Goal: Task Accomplishment & Management: Complete application form

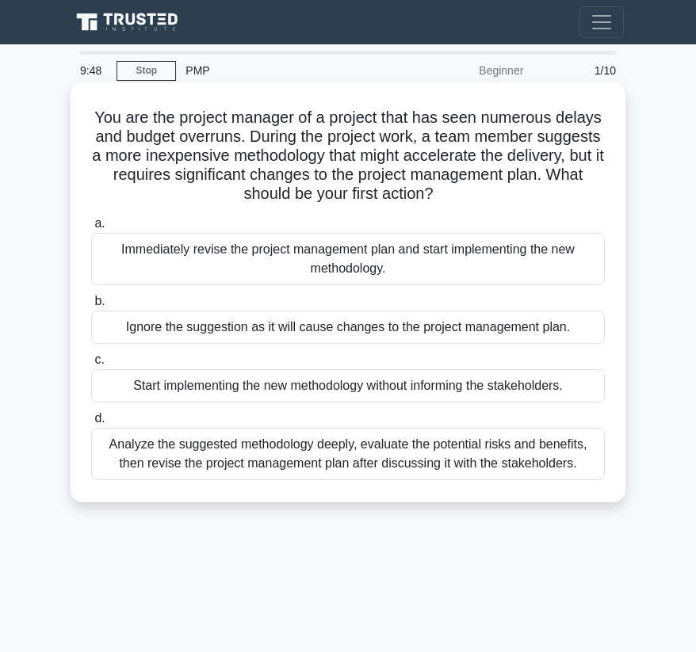
click at [212, 254] on div "Immediately revise the project management plan and start implementing the new m…" at bounding box center [348, 259] width 514 height 52
click at [91, 229] on input "a. Immediately revise the project management plan and start implementing the ne…" at bounding box center [91, 224] width 0 height 10
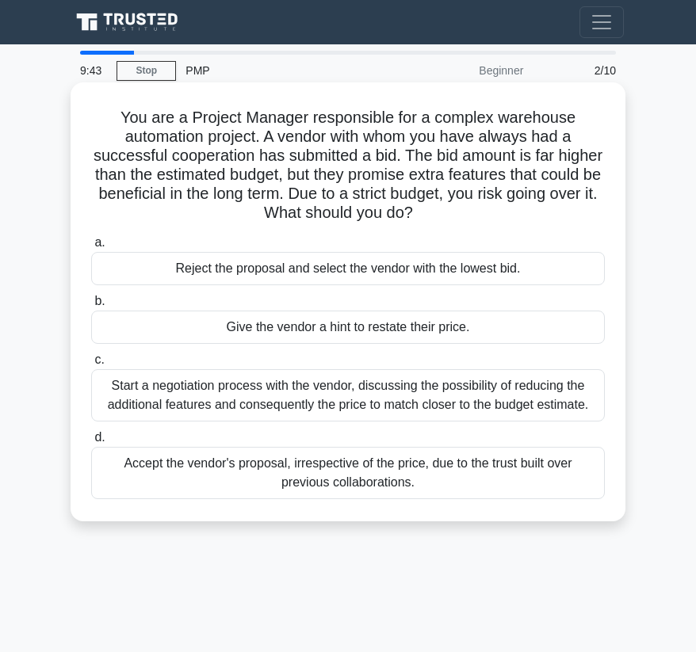
click at [145, 151] on h5 "You are a Project Manager responsible for a complex warehouse automation projec…" at bounding box center [348, 166] width 517 height 116
click at [319, 390] on div "Start a negotiation process with the vendor, discussing the possibility of redu…" at bounding box center [348, 395] width 514 height 52
click at [91, 365] on input "c. Start a negotiation process with the vendor, discussing the possibility of r…" at bounding box center [91, 360] width 0 height 10
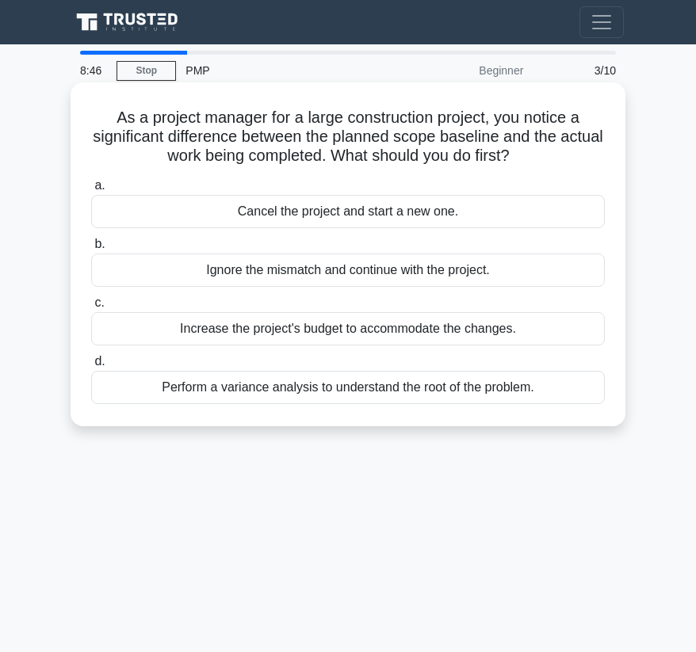
click at [239, 392] on div "Perform a variance analysis to understand the root of the problem." at bounding box center [348, 387] width 514 height 33
click at [91, 367] on input "d. Perform a variance analysis to understand the root of the problem." at bounding box center [91, 362] width 0 height 10
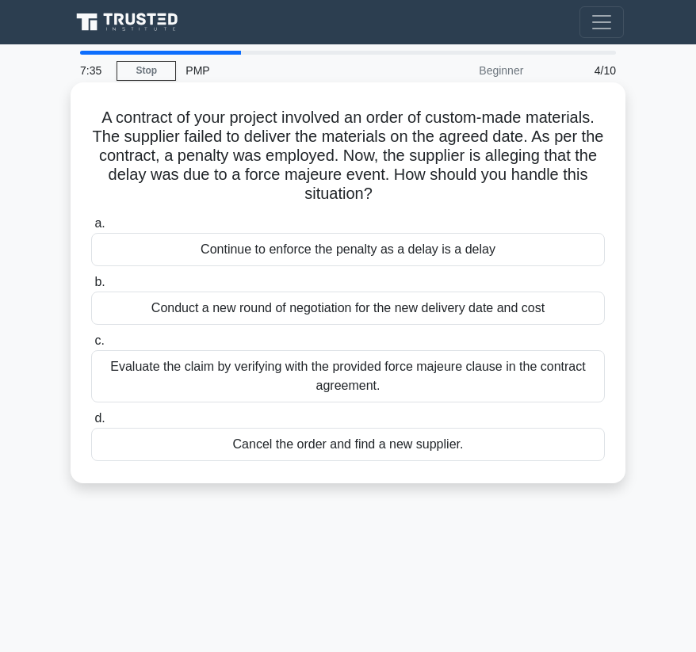
click at [315, 252] on div "Continue to enforce the penalty as a delay is a delay" at bounding box center [348, 249] width 514 height 33
click at [91, 229] on input "a. Continue to enforce the penalty as a delay is a delay" at bounding box center [91, 224] width 0 height 10
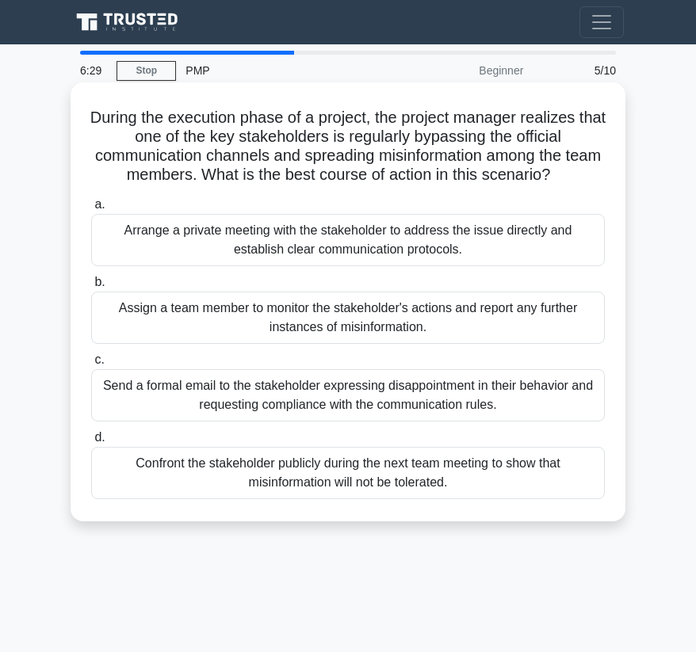
click at [197, 234] on div "Arrange a private meeting with the stakeholder to address the issue directly an…" at bounding box center [348, 240] width 514 height 52
click at [91, 210] on input "a. Arrange a private meeting with the stakeholder to address the issue directly…" at bounding box center [91, 205] width 0 height 10
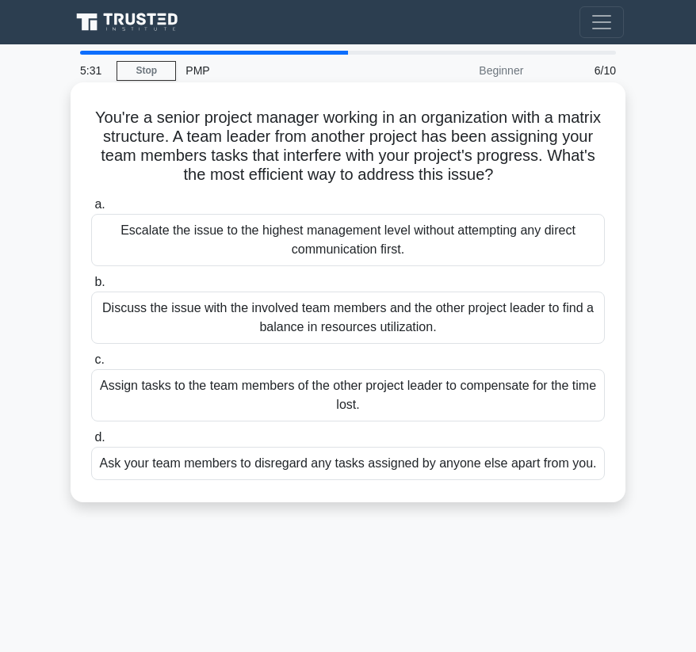
click at [300, 461] on div "Ask your team members to disregard any tasks assigned by anyone else apart from…" at bounding box center [348, 463] width 514 height 33
click at [91, 443] on input "d. Ask your team members to disregard any tasks assigned by anyone else apart f…" at bounding box center [91, 438] width 0 height 10
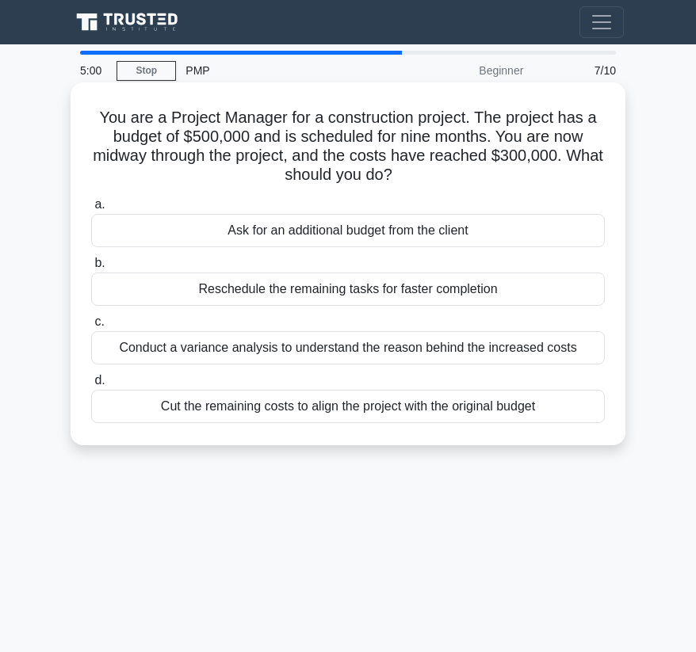
click at [273, 348] on div "Conduct a variance analysis to understand the reason behind the increased costs" at bounding box center [348, 347] width 514 height 33
click at [91, 327] on input "c. Conduct a variance analysis to understand the reason behind the increased co…" at bounding box center [91, 322] width 0 height 10
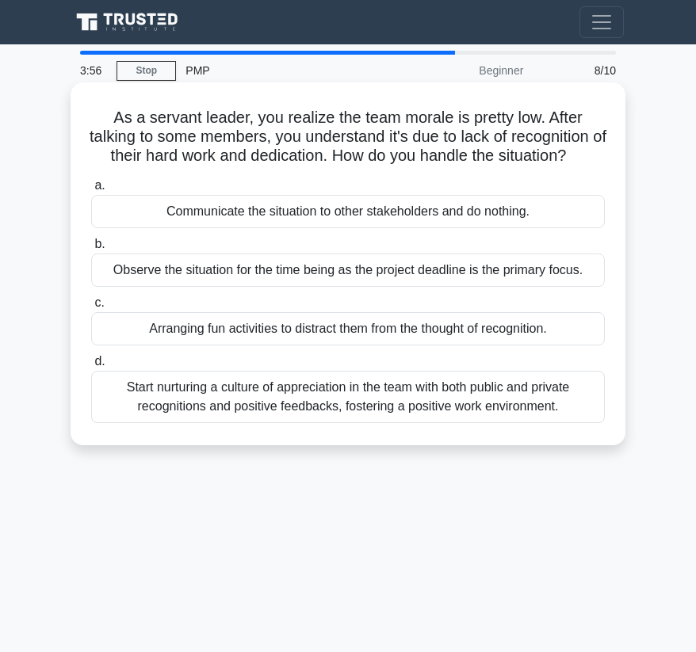
click at [331, 416] on div "Start nurturing a culture of appreciation in the team with both public and priv…" at bounding box center [348, 397] width 514 height 52
click at [91, 367] on input "d. Start nurturing a culture of appreciation in the team with both public and p…" at bounding box center [91, 362] width 0 height 10
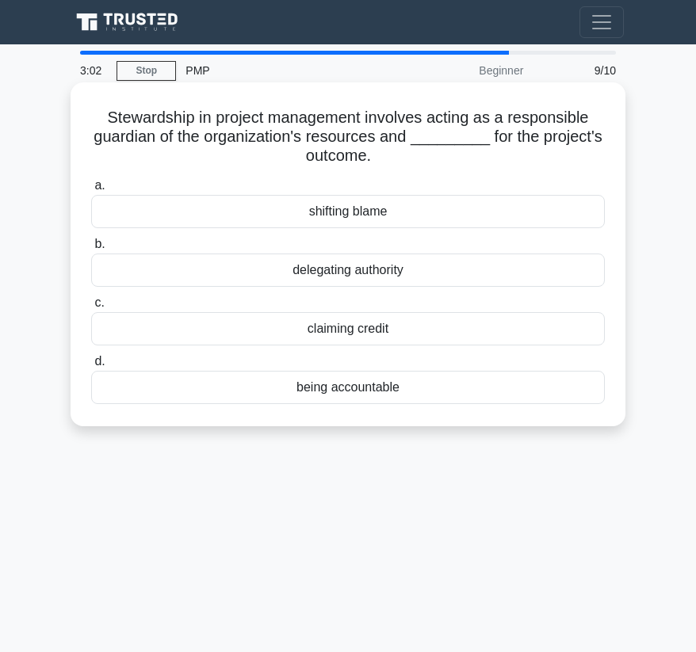
click at [338, 330] on div "claiming credit" at bounding box center [348, 328] width 514 height 33
click at [91, 308] on input "c. claiming credit" at bounding box center [91, 303] width 0 height 10
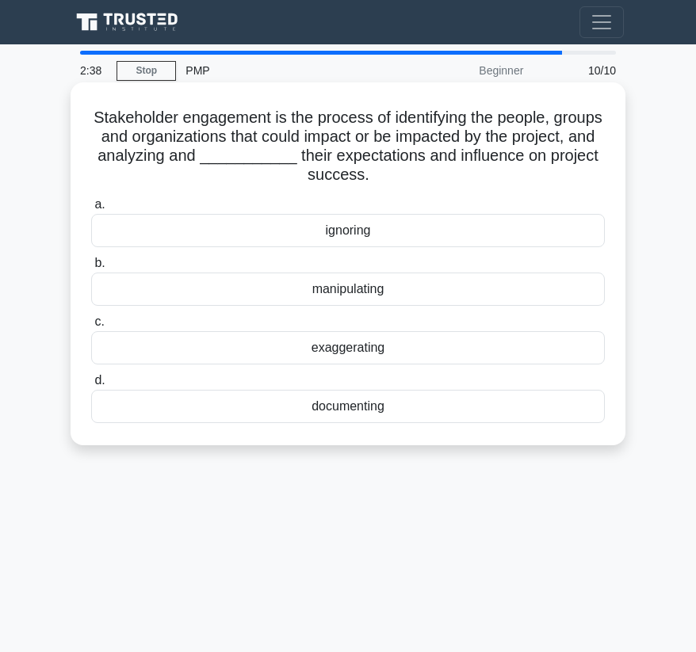
click at [337, 405] on div "documenting" at bounding box center [348, 406] width 514 height 33
click at [91, 386] on input "d. documenting" at bounding box center [91, 381] width 0 height 10
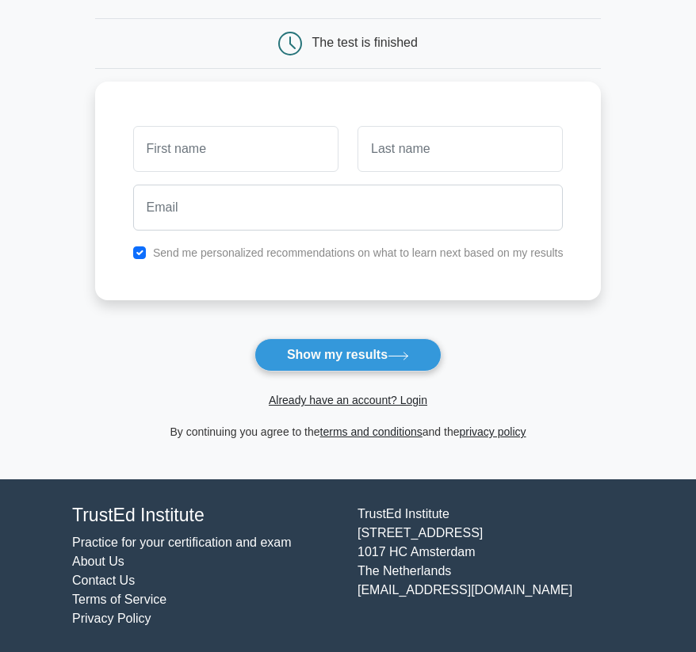
scroll to position [136, 0]
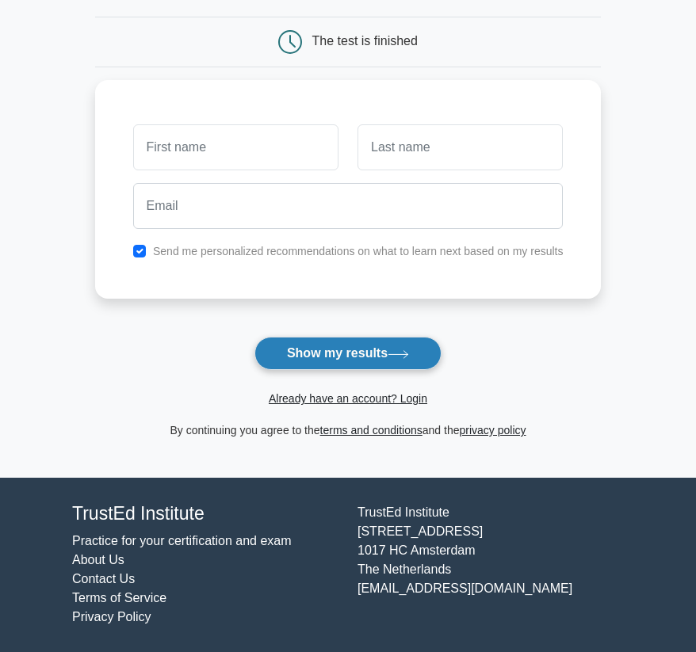
click at [384, 346] on button "Show my results" at bounding box center [347, 353] width 187 height 33
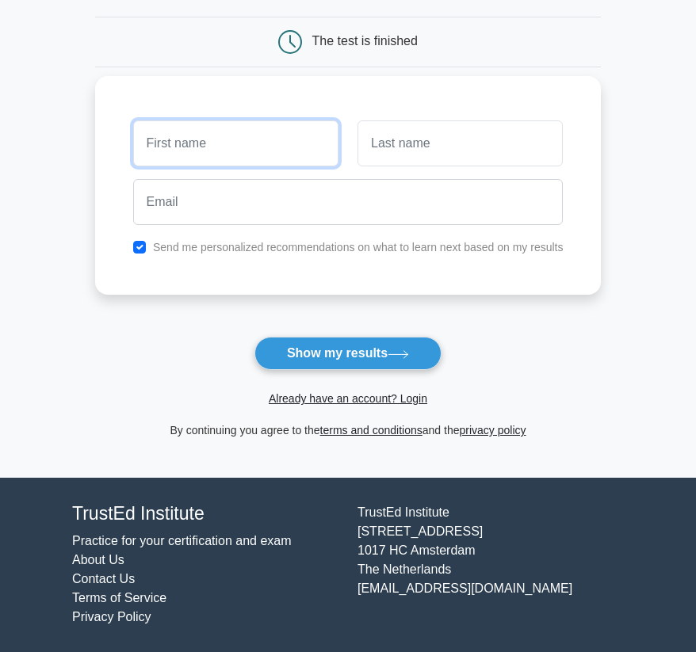
click at [261, 137] on input "text" at bounding box center [235, 143] width 205 height 46
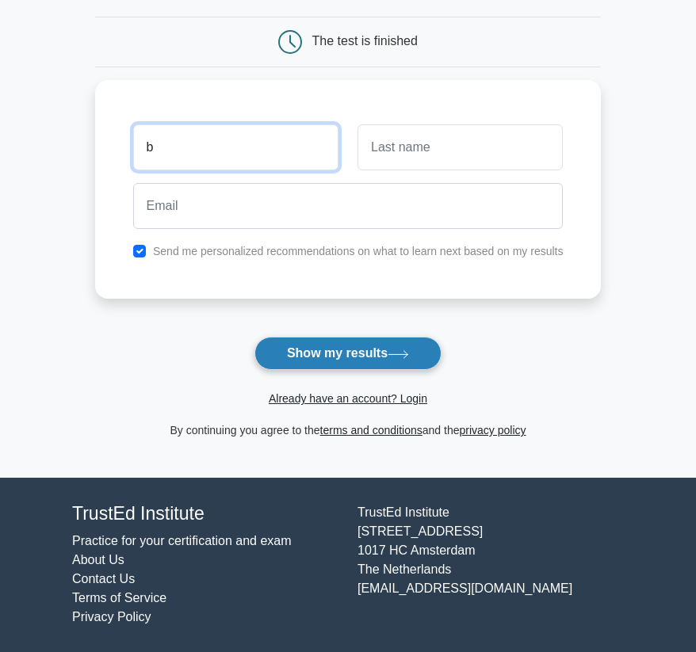
type input "b"
click at [347, 348] on button "Show my results" at bounding box center [347, 353] width 187 height 33
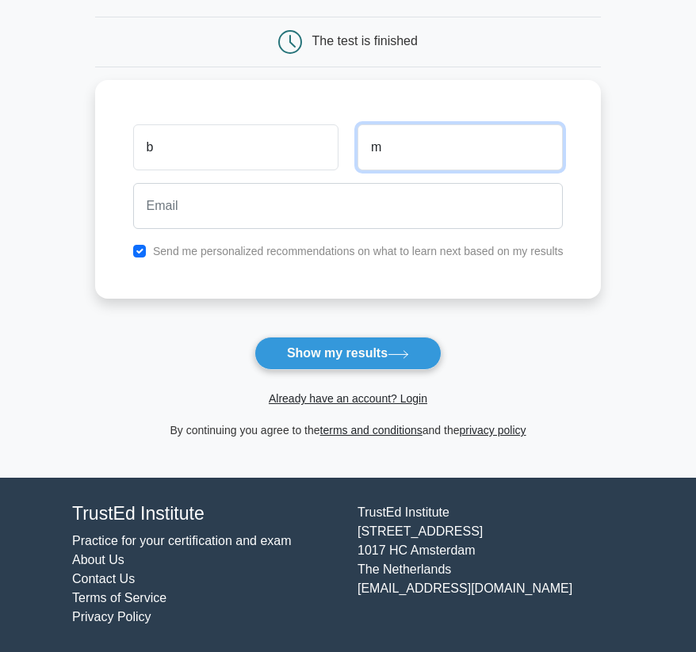
type input "m"
click at [319, 336] on form "Wait, there is more! Continue to see your result The test is finished b m" at bounding box center [348, 194] width 506 height 492
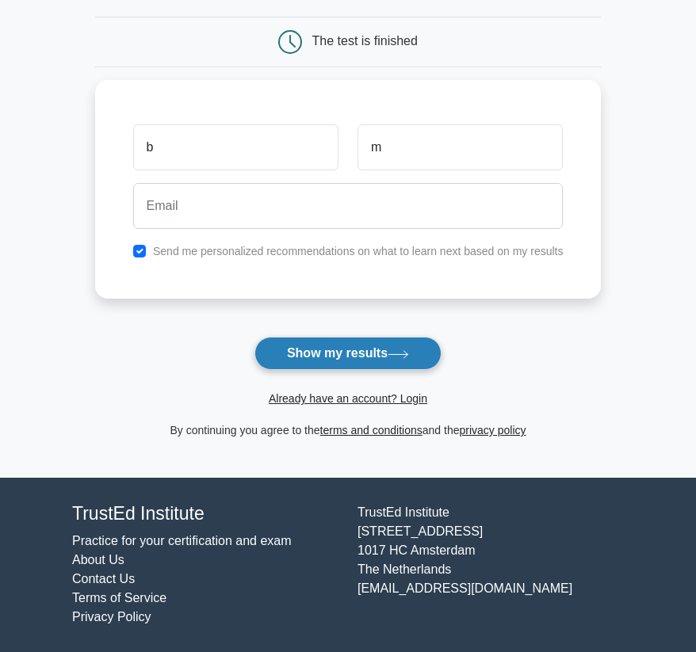
click at [316, 350] on button "Show my results" at bounding box center [347, 353] width 187 height 33
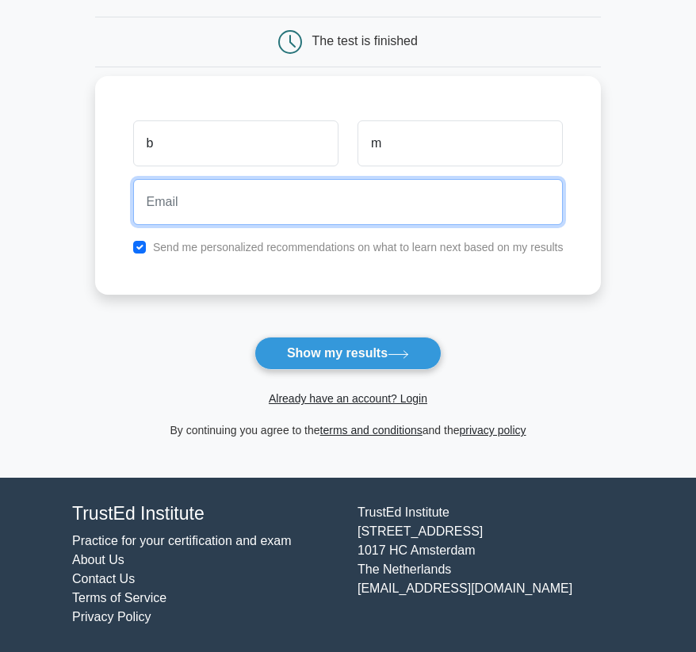
click at [277, 205] on input "email" at bounding box center [348, 202] width 430 height 46
type input "m"
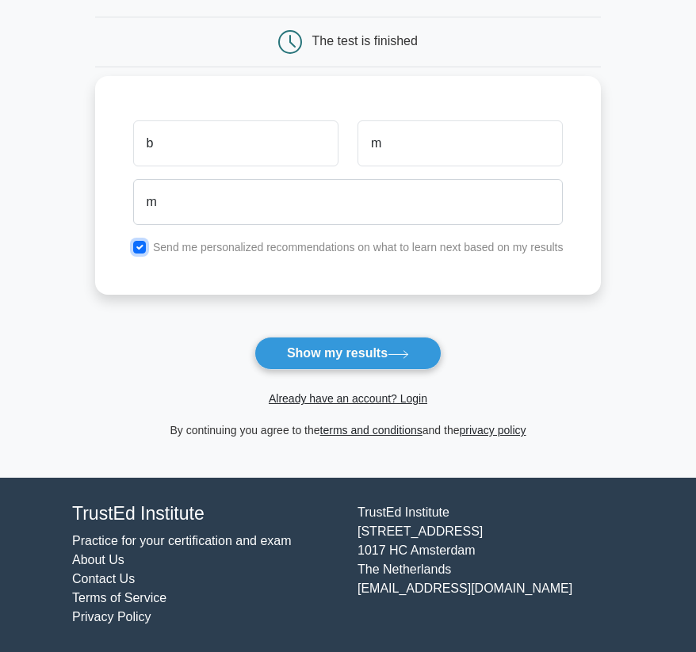
click at [141, 250] on input "checkbox" at bounding box center [139, 247] width 13 height 13
checkbox input "false"
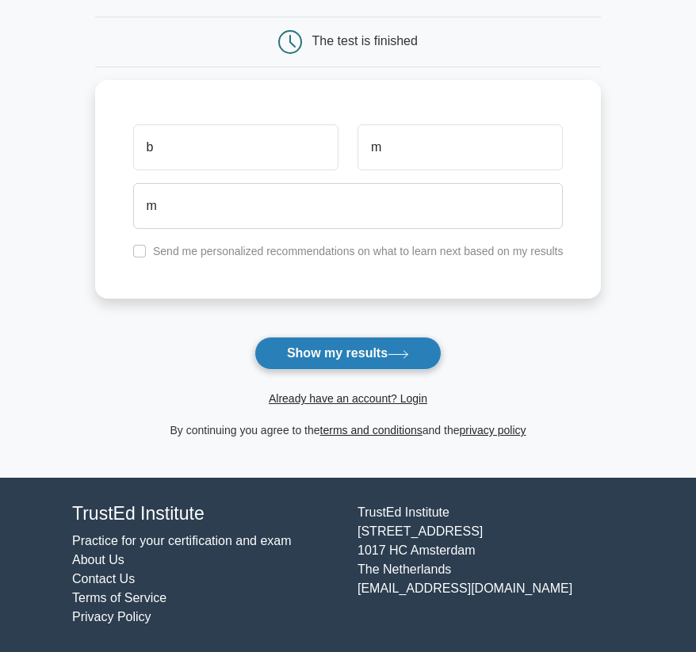
click at [334, 357] on button "Show my results" at bounding box center [347, 353] width 187 height 33
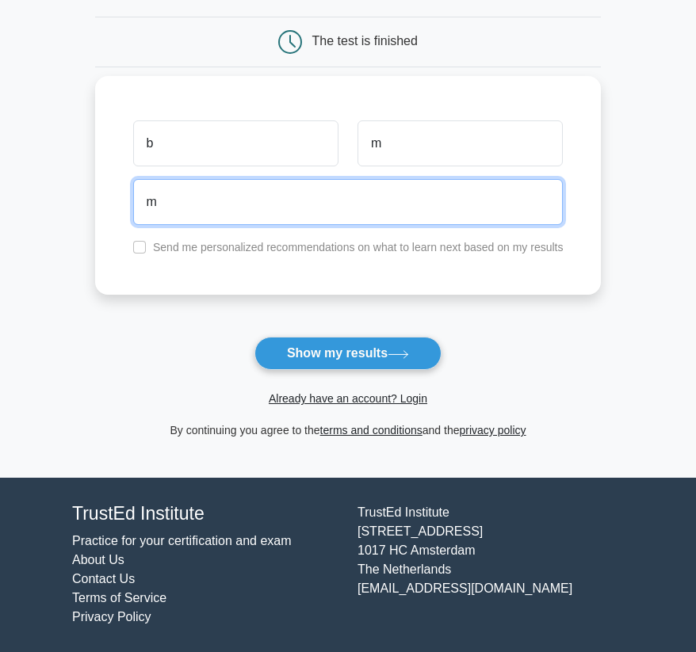
click at [158, 197] on input "m" at bounding box center [348, 202] width 430 height 46
type input "@"
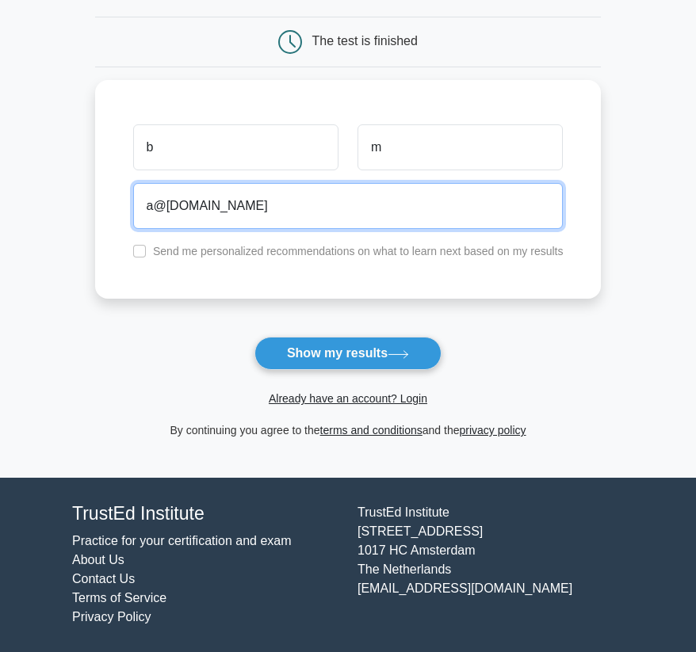
type input "a@[DOMAIN_NAME]"
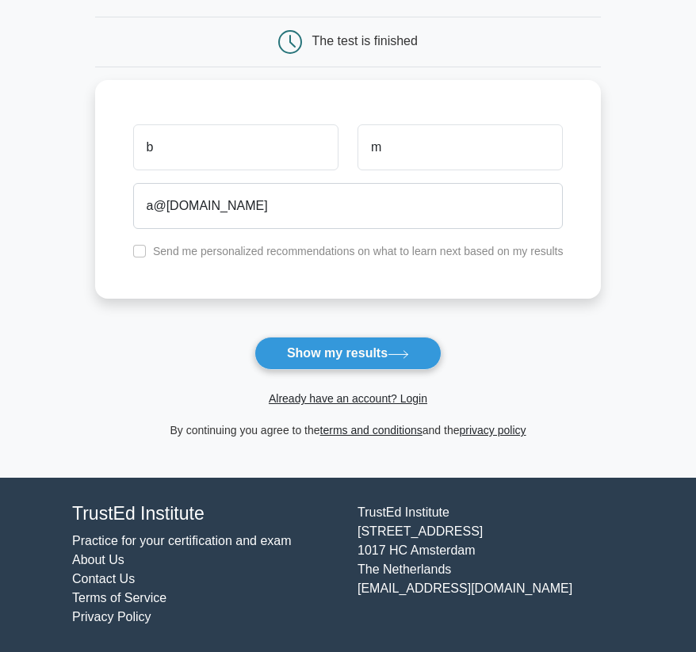
click at [282, 371] on form "Wait, there is more! Continue to see your result The test is finished b m" at bounding box center [348, 194] width 506 height 492
click at [300, 358] on button "Show my results" at bounding box center [347, 353] width 187 height 33
